Goal: Task Accomplishment & Management: Use online tool/utility

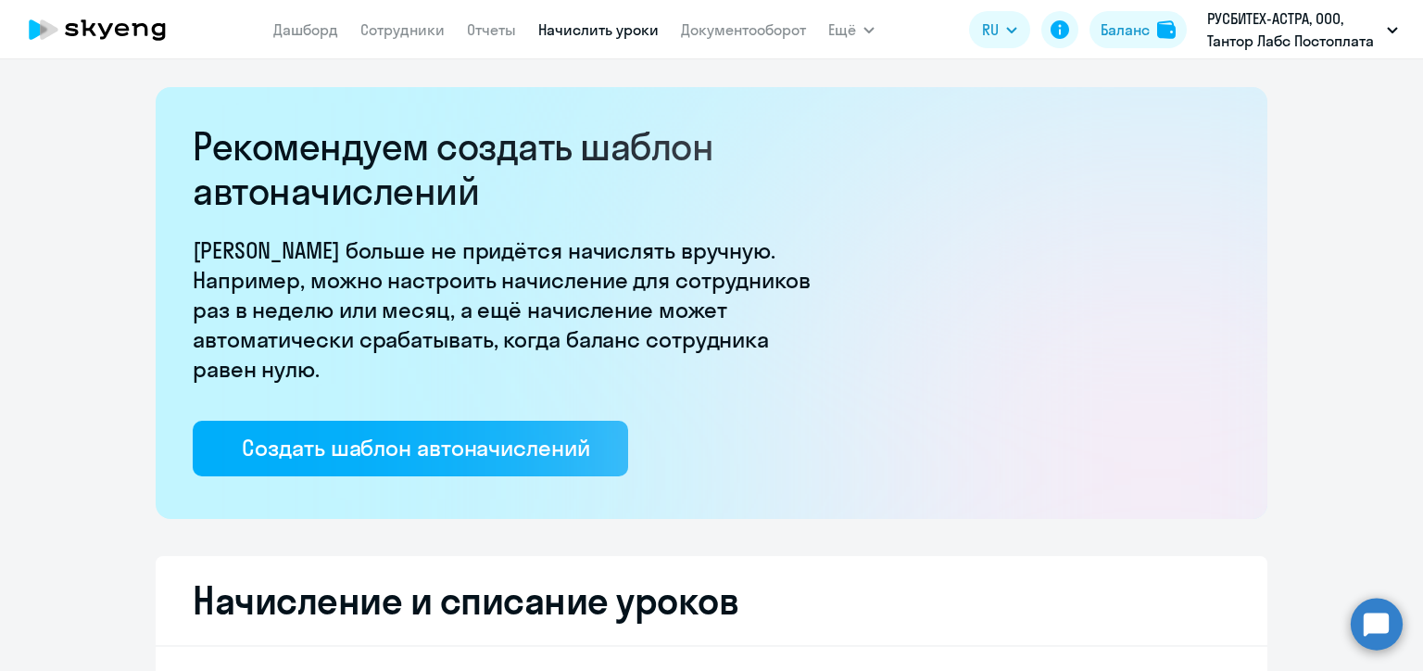
select select "10"
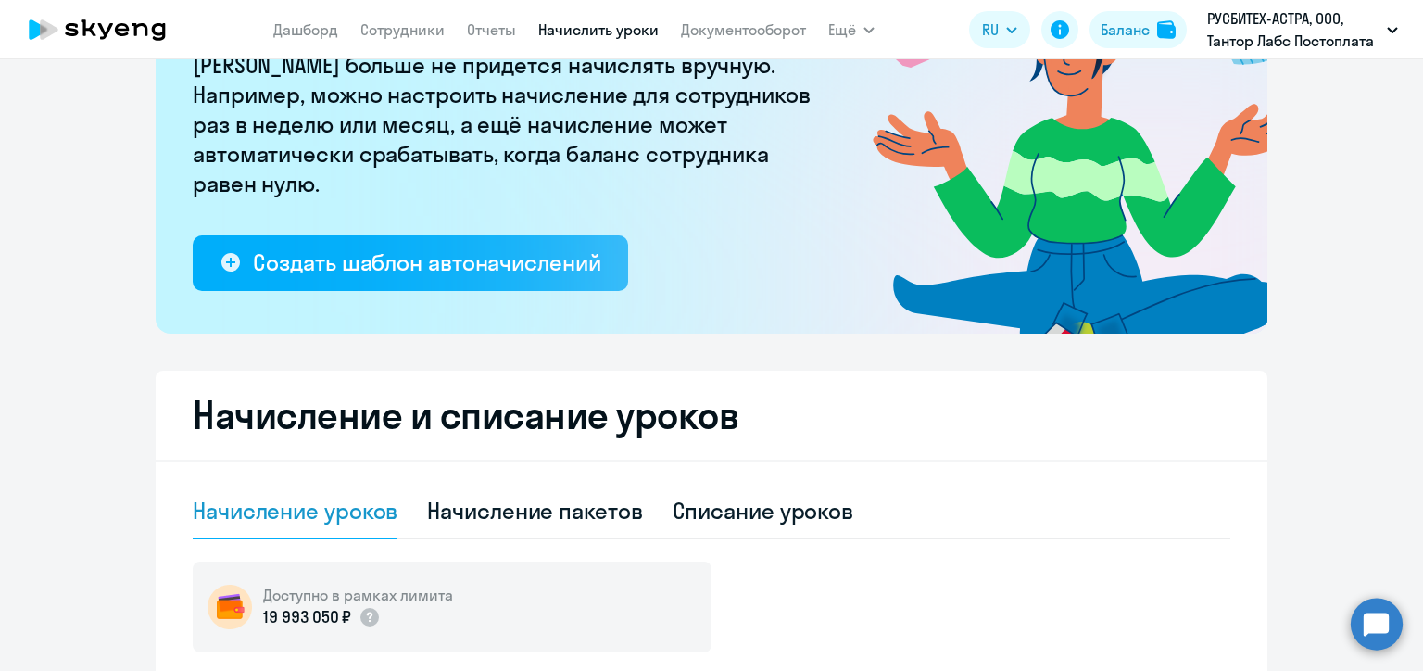
scroll to position [463, 0]
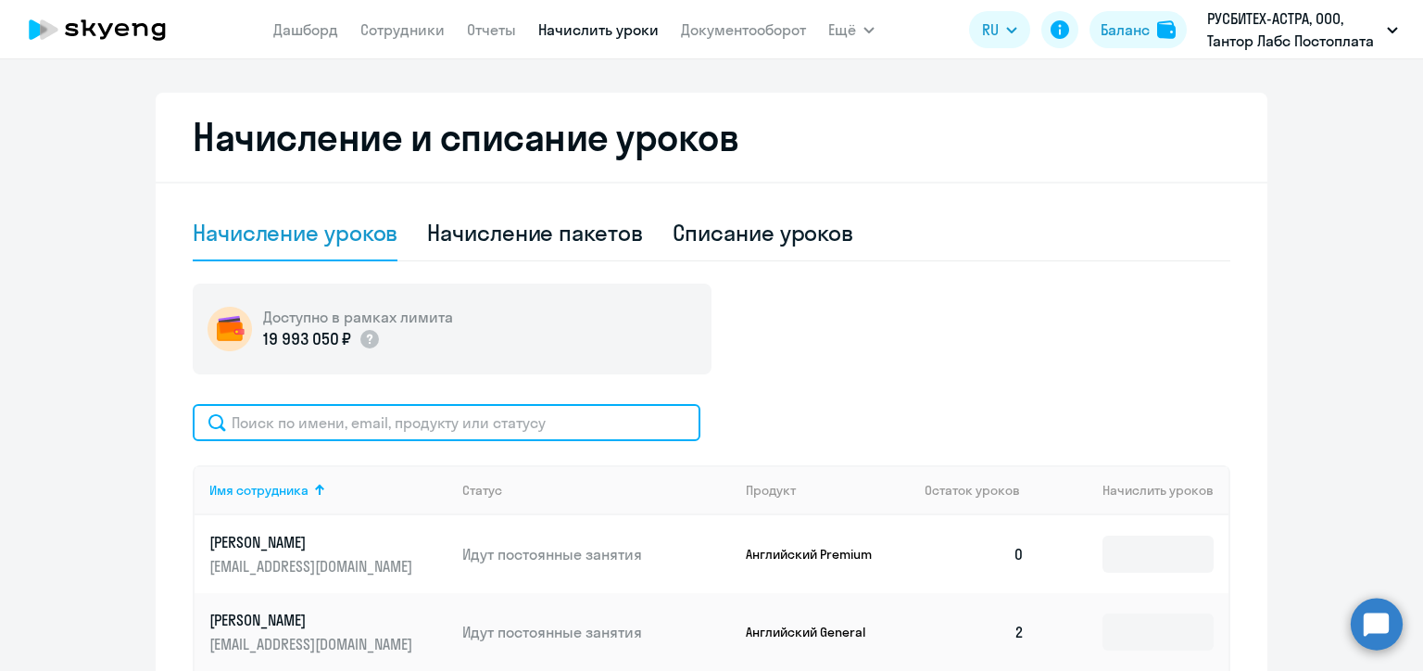
click at [471, 422] on input "text" at bounding box center [447, 422] width 508 height 37
paste input "26494101"
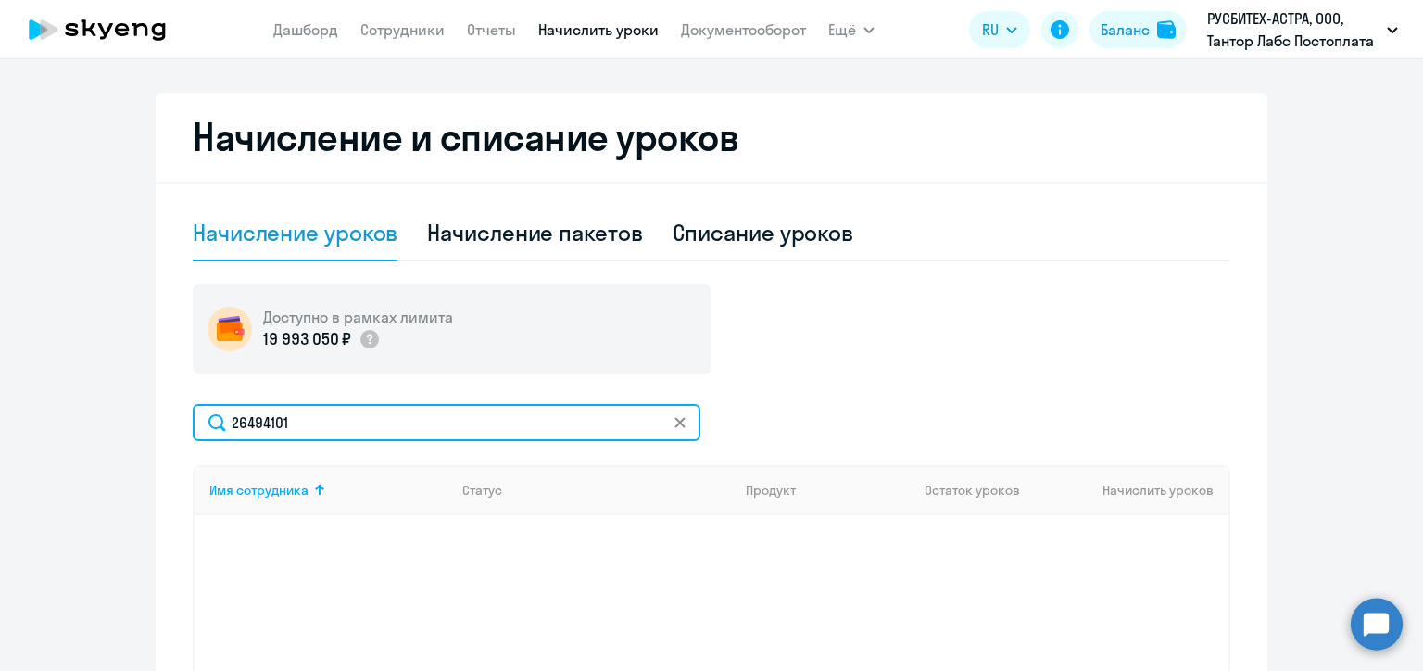
click at [252, 416] on input "26494101" at bounding box center [447, 422] width 508 height 37
paste input "[PERSON_NAME]"
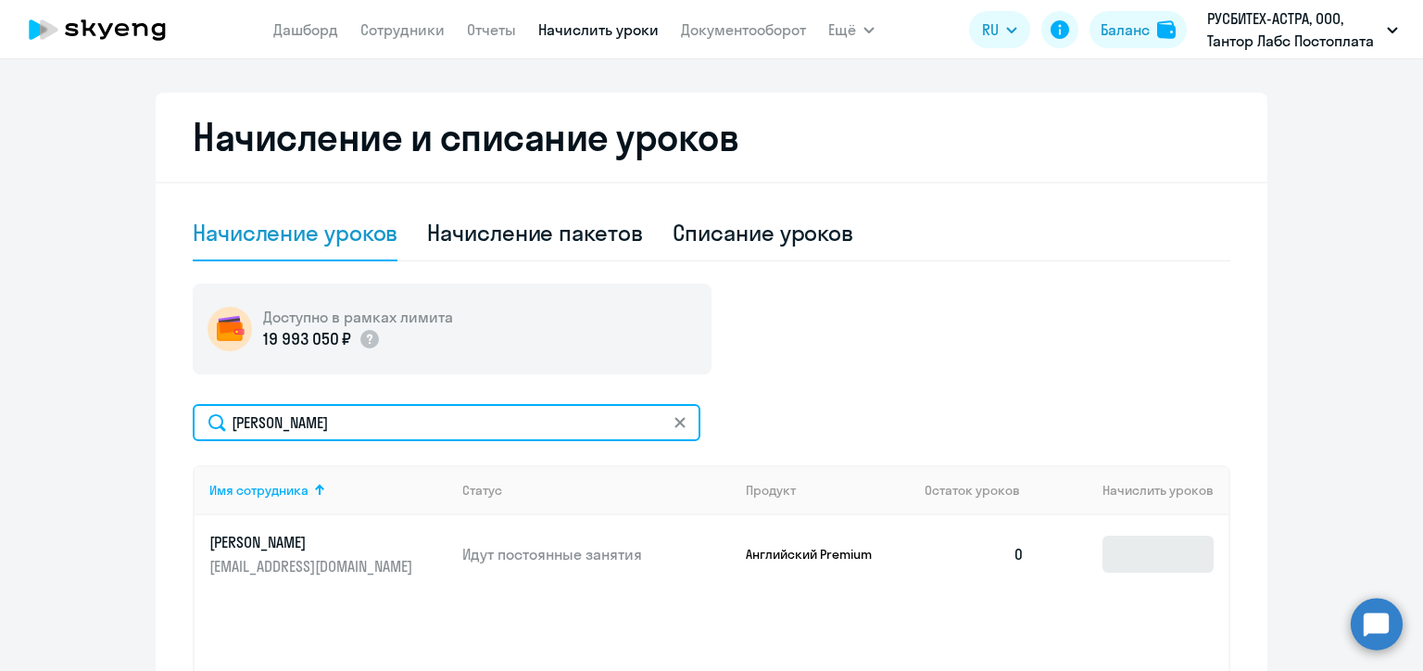
type input "[PERSON_NAME]"
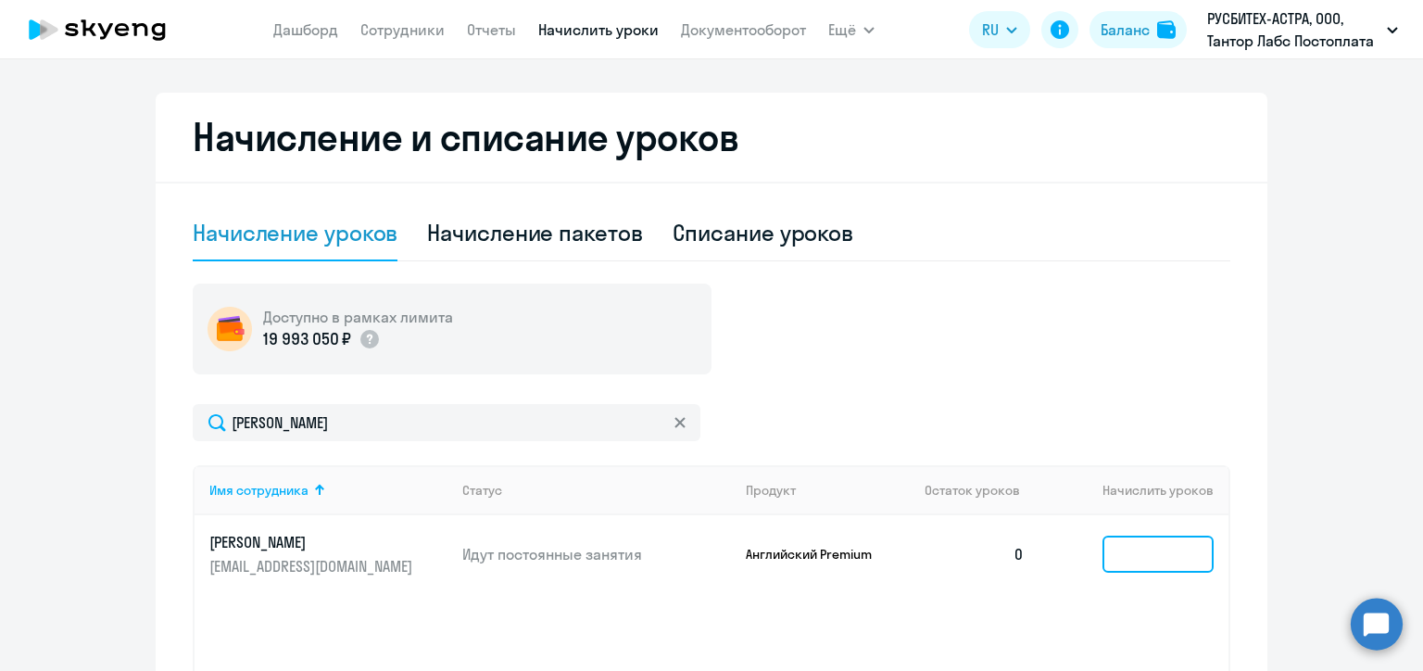
click at [1129, 548] on input at bounding box center [1157, 553] width 111 height 37
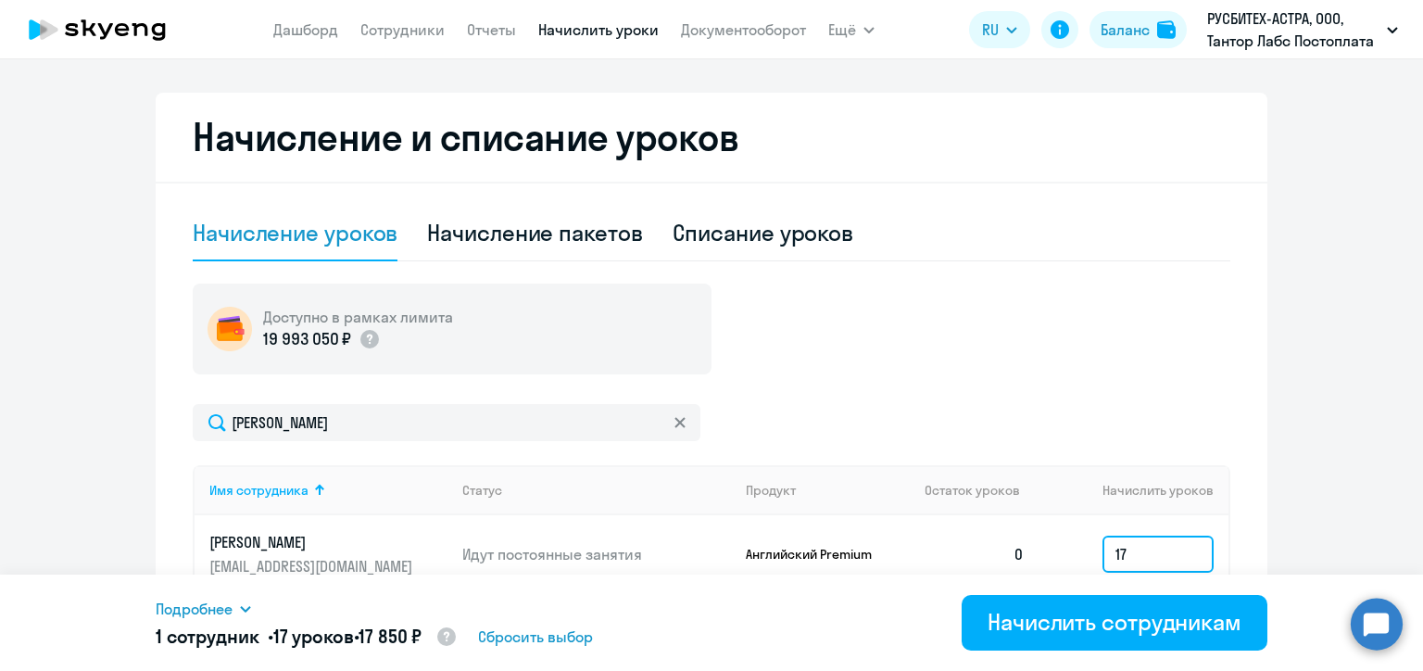
type input "17"
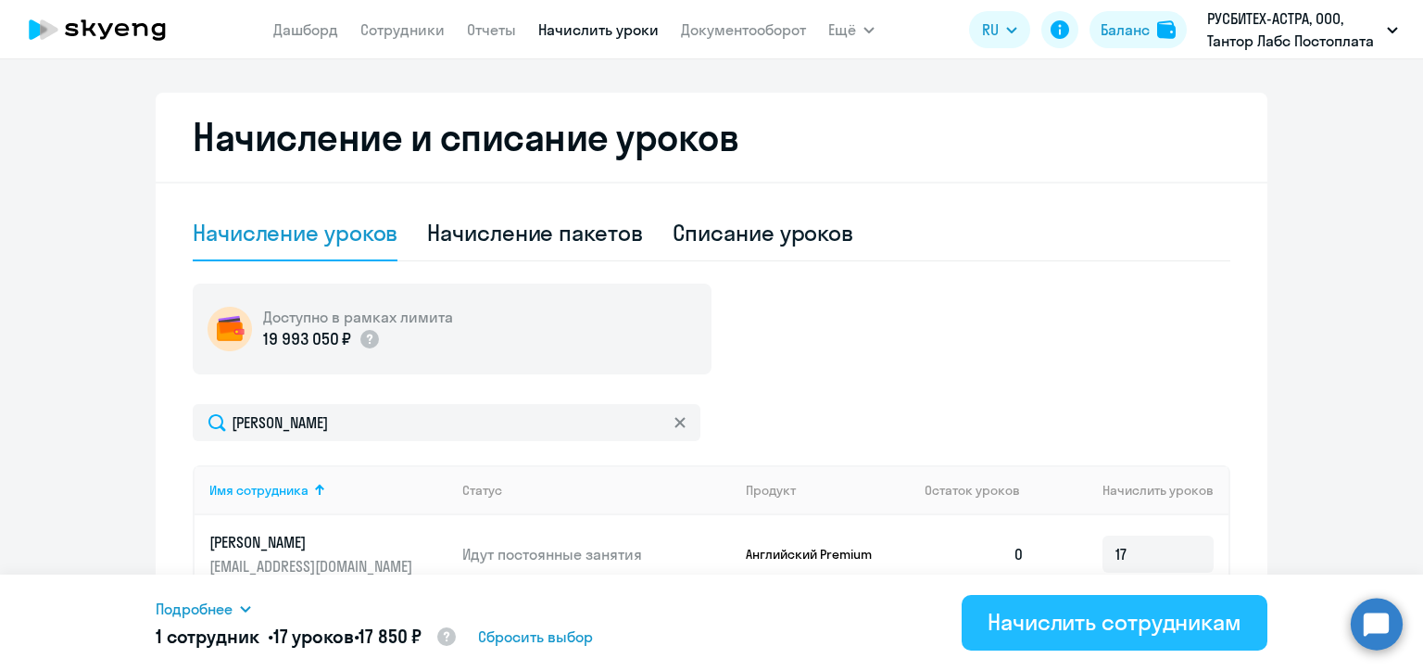
click at [1212, 624] on div "Начислить сотрудникам" at bounding box center [1114, 622] width 254 height 30
